Goal: Navigation & Orientation: Find specific page/section

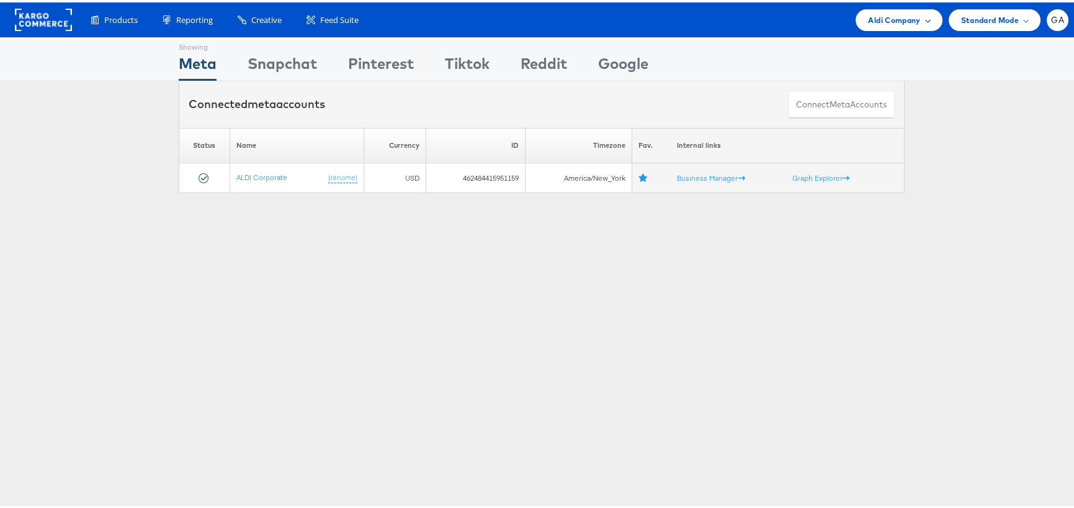
click at [856, 15] on div "Aldi Company" at bounding box center [899, 18] width 86 height 22
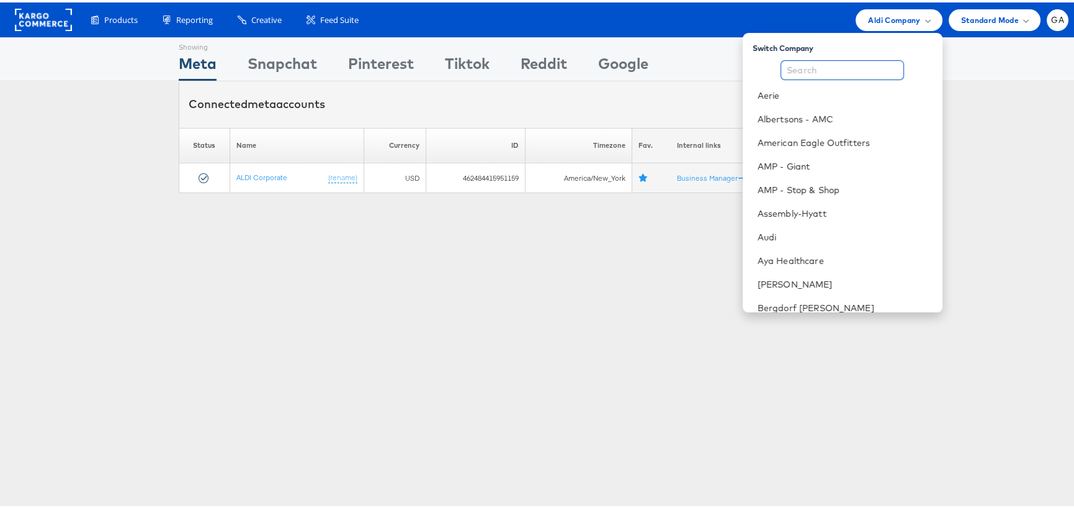
click at [829, 74] on input "text" at bounding box center [843, 68] width 124 height 20
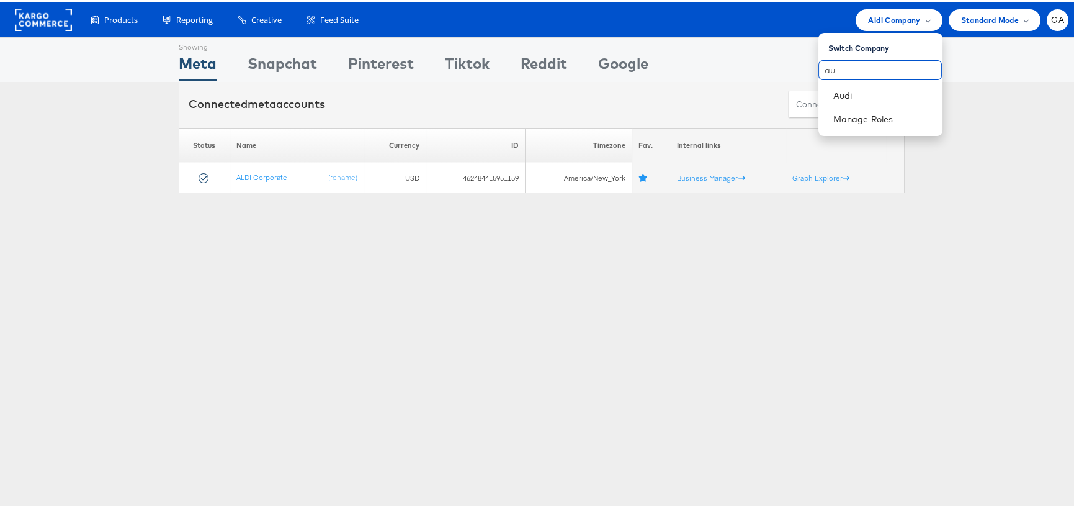
type input "a"
type input "cars"
click at [848, 84] on li "Cars.com" at bounding box center [881, 93] width 124 height 24
click at [850, 94] on link "Cars.com" at bounding box center [883, 93] width 99 height 12
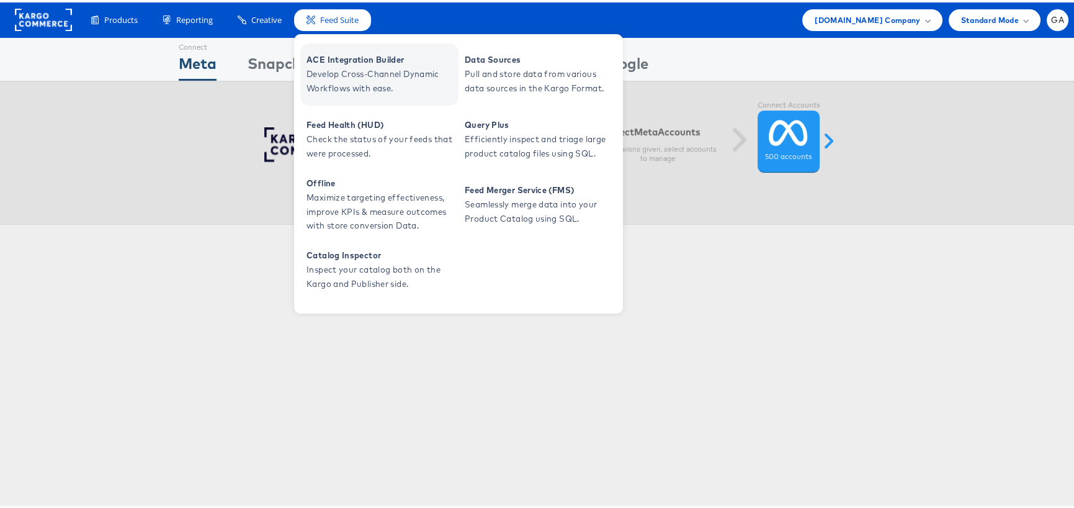
click at [336, 82] on span "Develop Cross-Channel Dynamic Workflows with ease." at bounding box center [381, 79] width 149 height 29
